Goal: Check status: Check status

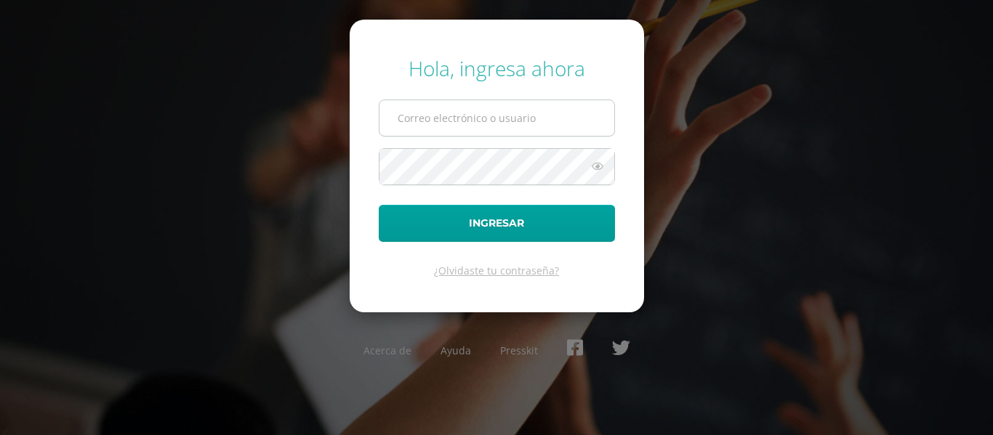
click at [428, 115] on input "text" at bounding box center [496, 118] width 235 height 36
type input "[PERSON_NAME][EMAIL_ADDRESS][DOMAIN_NAME]"
click at [445, 245] on form "Hola, ingresa ahora [PERSON_NAME][EMAIL_ADDRESS][DOMAIN_NAME] Ingresar ¿Olvidas…" at bounding box center [497, 166] width 294 height 292
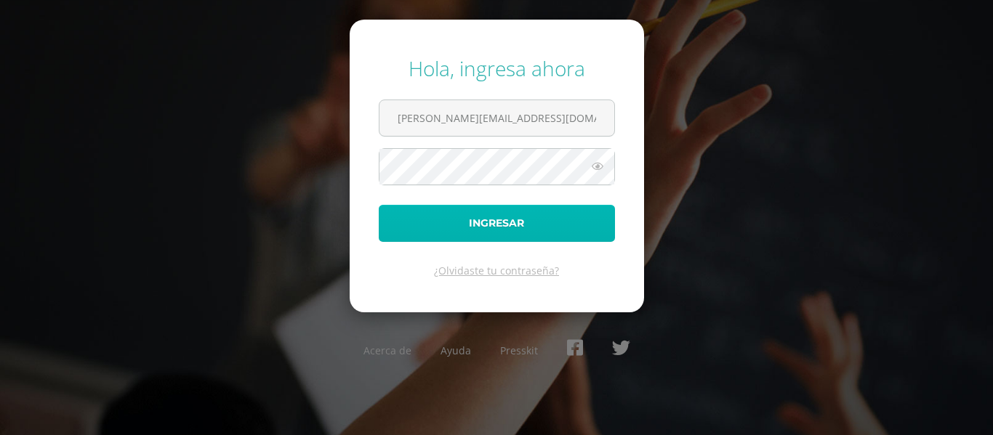
click at [454, 238] on button "Ingresar" at bounding box center [497, 223] width 236 height 37
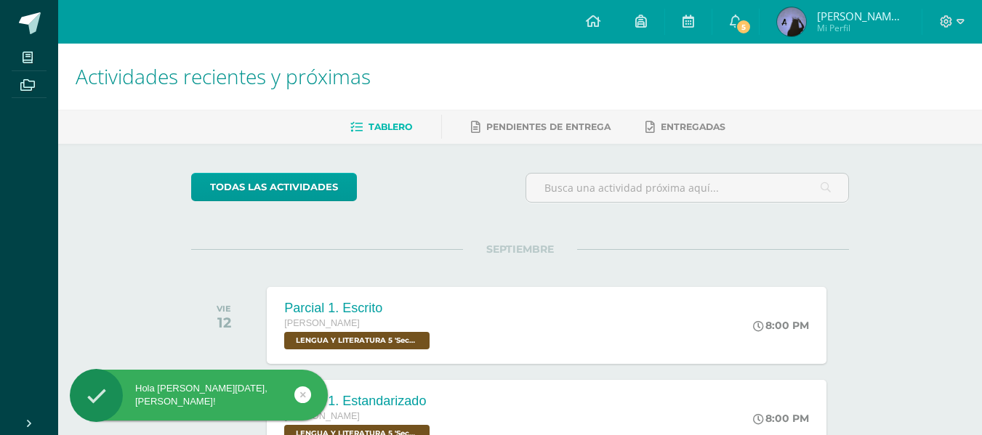
click at [795, 29] on img at bounding box center [791, 21] width 29 height 29
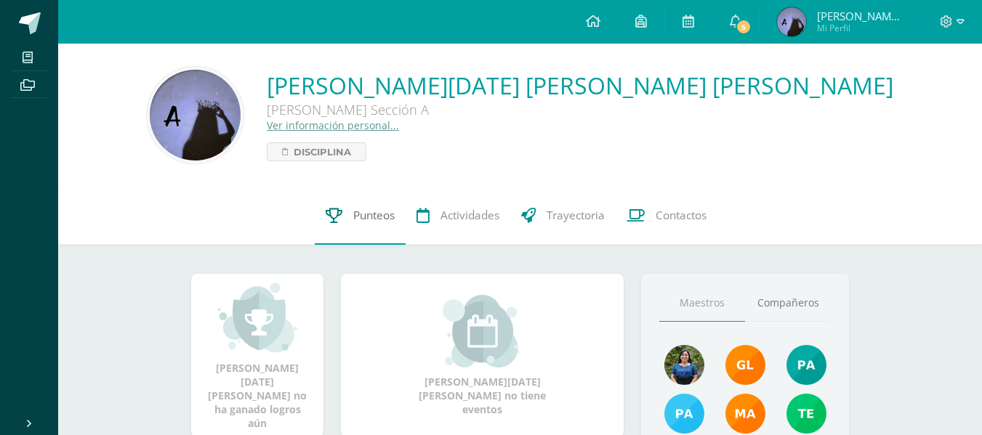
click at [346, 225] on link "Punteos" at bounding box center [360, 216] width 91 height 58
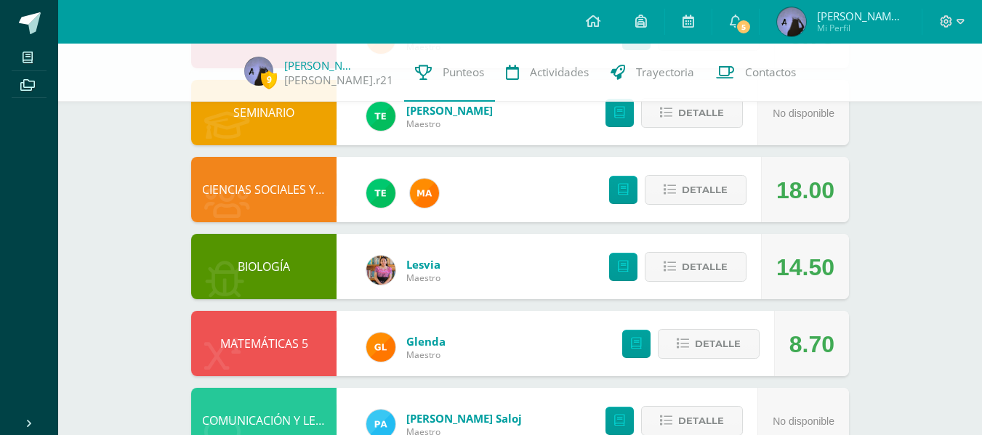
scroll to position [227, 0]
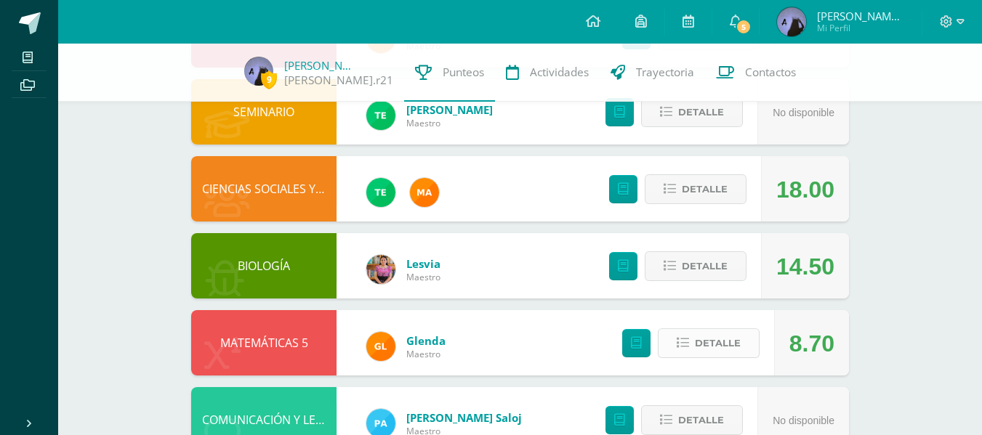
click at [721, 355] on span "Detalle" at bounding box center [718, 343] width 46 height 27
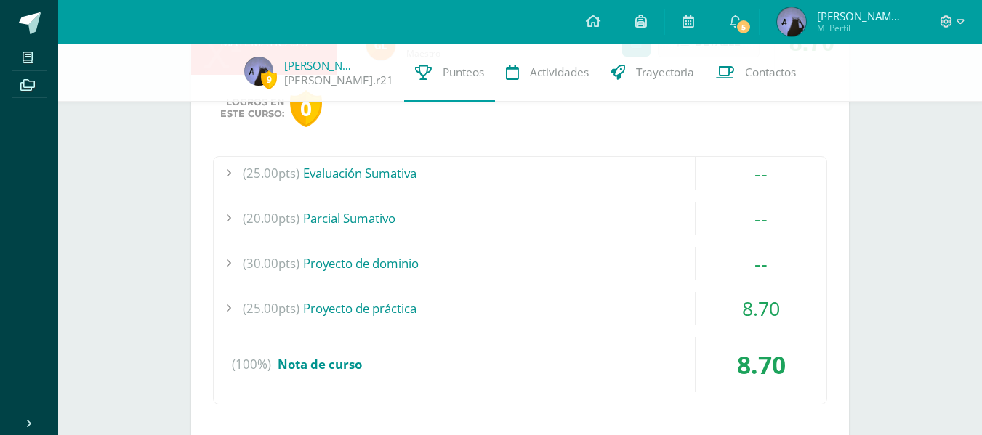
scroll to position [528, 0]
click at [620, 309] on div "(25.00pts) Proyecto de práctica" at bounding box center [520, 307] width 613 height 33
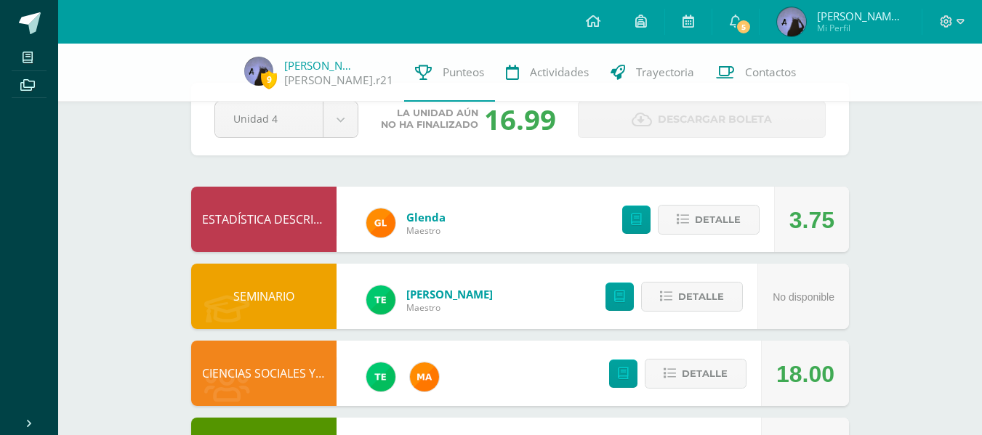
scroll to position [0, 0]
